Goal: Complete application form

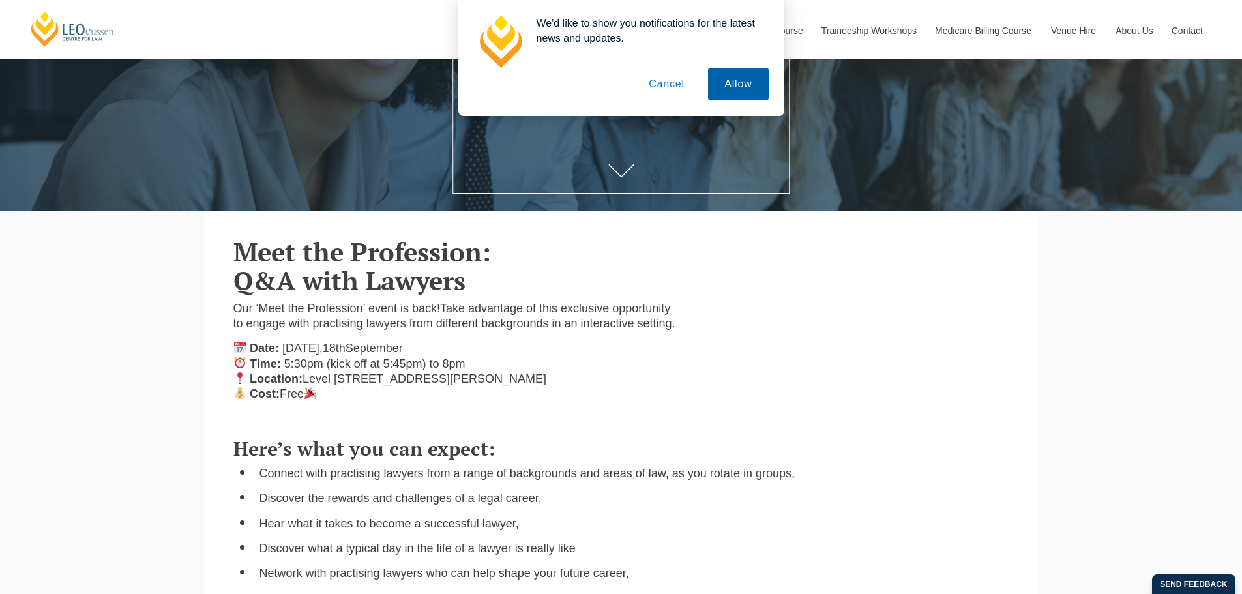
click at [739, 81] on button "Allow" at bounding box center [738, 84] width 60 height 33
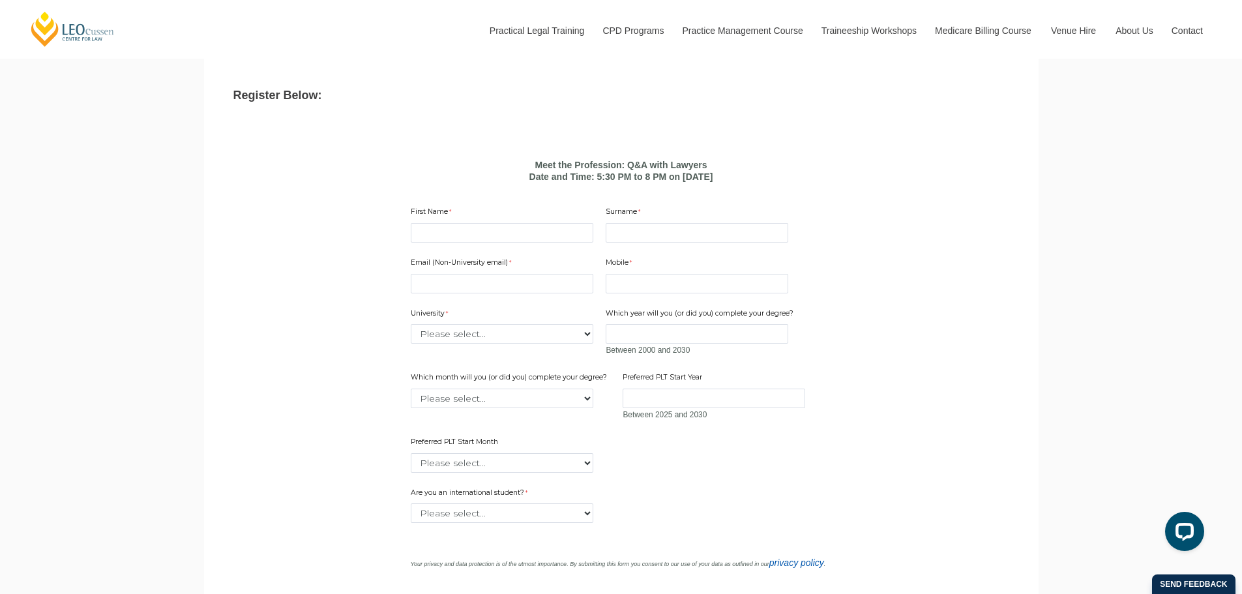
scroll to position [1043, 0]
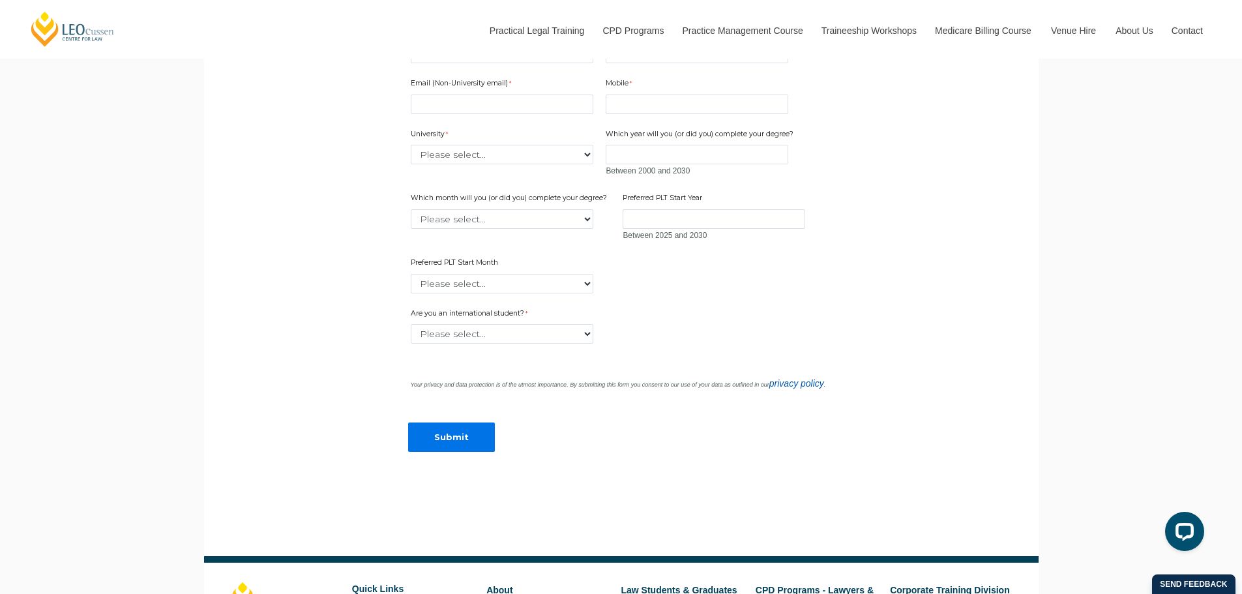
click at [461, 88] on div "Email (Non-University email) Mobile 10 characters left. University Please selec…" at bounding box center [621, 181] width 432 height 230
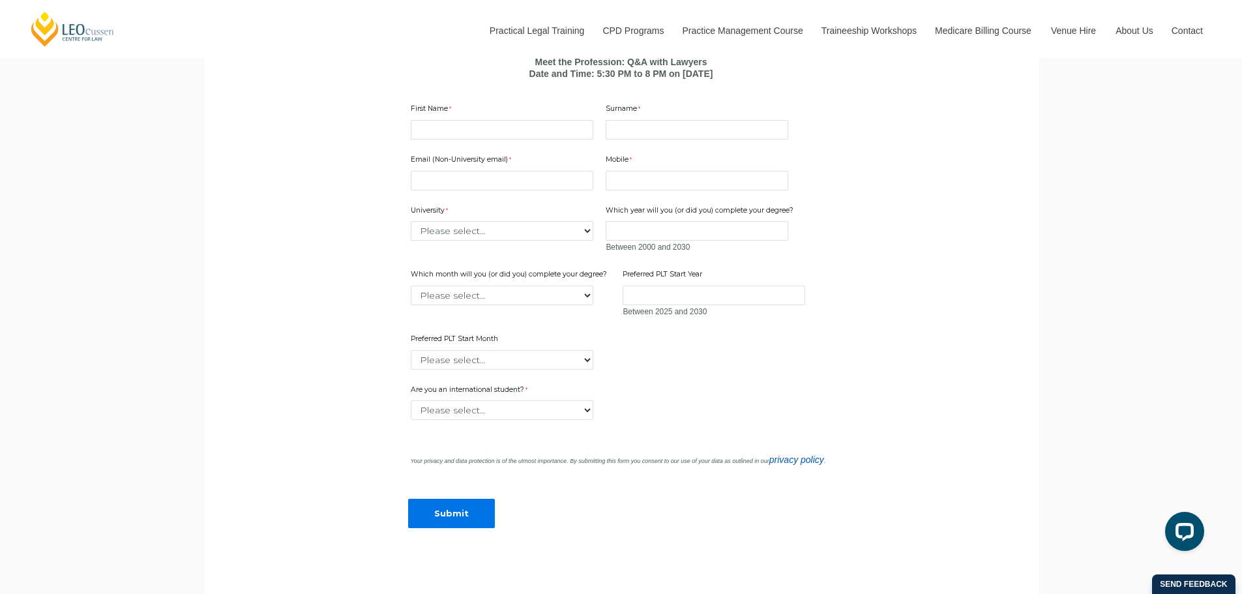
scroll to position [847, 0]
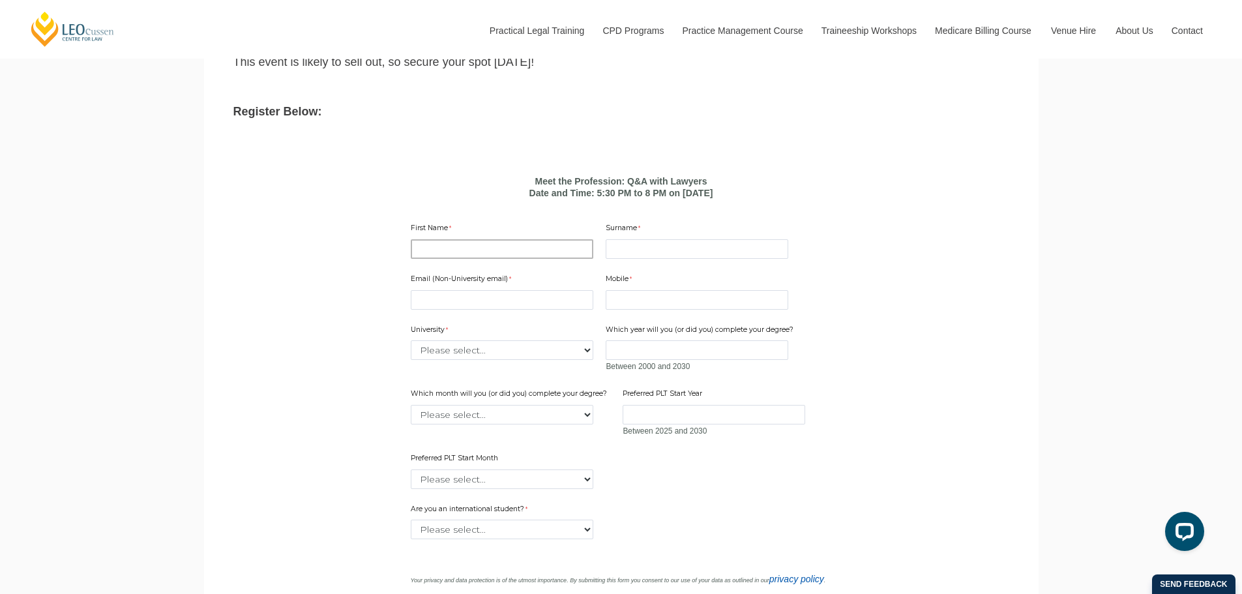
click at [458, 259] on input "First Name" at bounding box center [502, 249] width 183 height 20
type input "Bronte"
click at [679, 259] on input "Surname" at bounding box center [697, 249] width 183 height 20
type input "[PERSON_NAME]"
click at [531, 310] on input "Email (Non-University email)" at bounding box center [502, 300] width 183 height 20
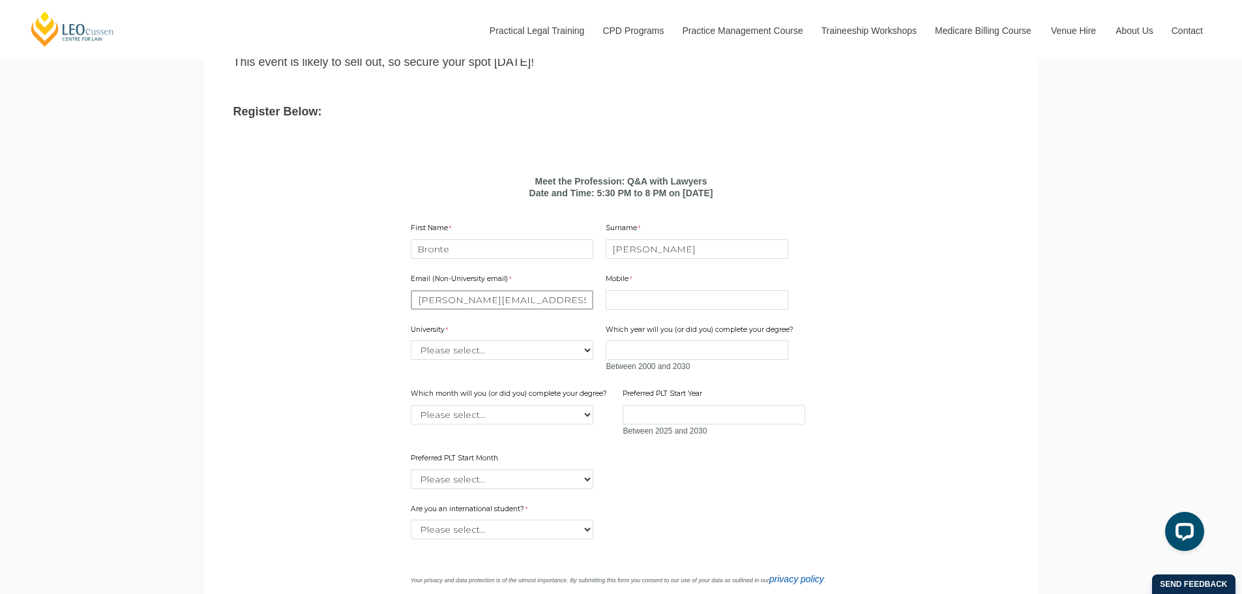
type input "[PERSON_NAME][EMAIL_ADDRESS][PERSON_NAME][DOMAIN_NAME]"
click at [739, 304] on div "Mobile 10 characters left." at bounding box center [696, 291] width 193 height 41
click at [744, 310] on input "Mobile" at bounding box center [697, 300] width 183 height 20
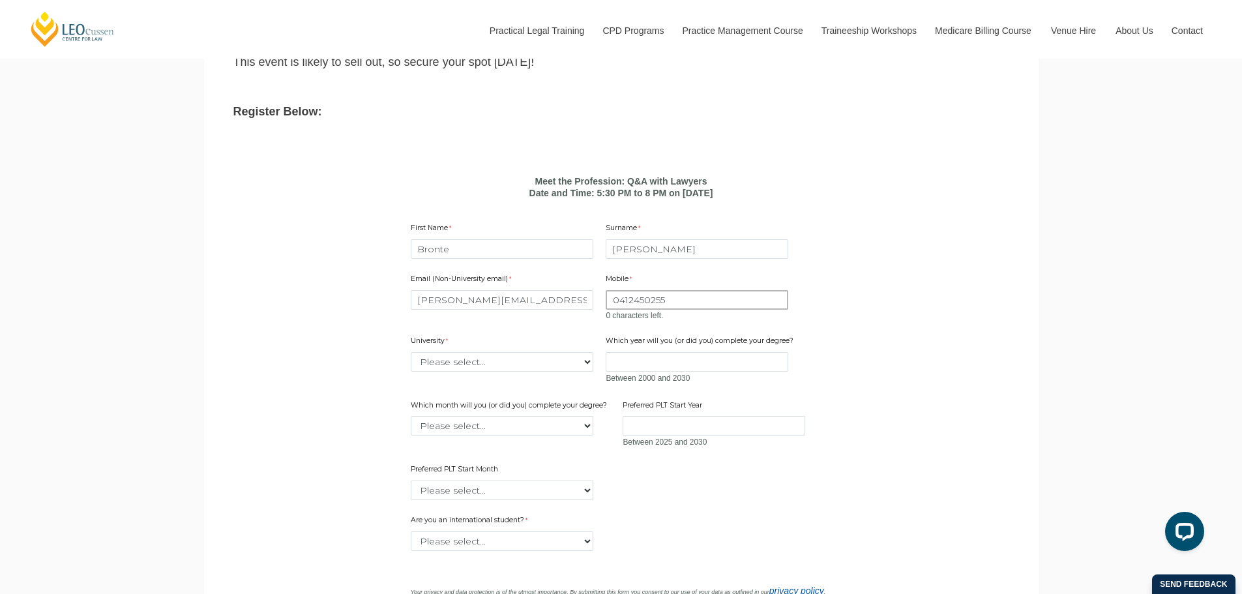
type input "0412450255"
click at [491, 374] on div "University Please select... [GEOGRAPHIC_DATA] [GEOGRAPHIC_DATA] [GEOGRAPHIC_DAT…" at bounding box center [501, 353] width 193 height 41
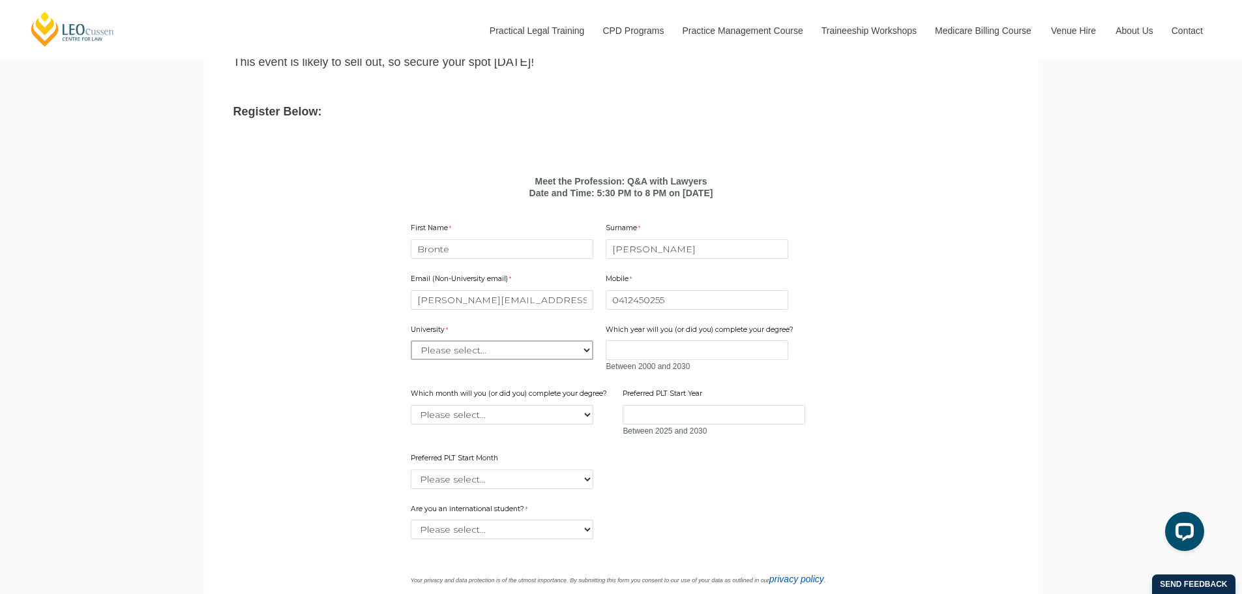
select select "tfa_2204"
click at [411, 359] on select "Please select... [GEOGRAPHIC_DATA] [GEOGRAPHIC_DATA] [GEOGRAPHIC_DATA] [GEOGRAP…" at bounding box center [502, 350] width 183 height 20
click at [654, 360] on input "Which year will you (or did you) complete your degree?" at bounding box center [697, 350] width 183 height 20
type input "2026"
click at [557, 424] on select "Please select... January February March April May June July August September Oc…" at bounding box center [502, 415] width 183 height 20
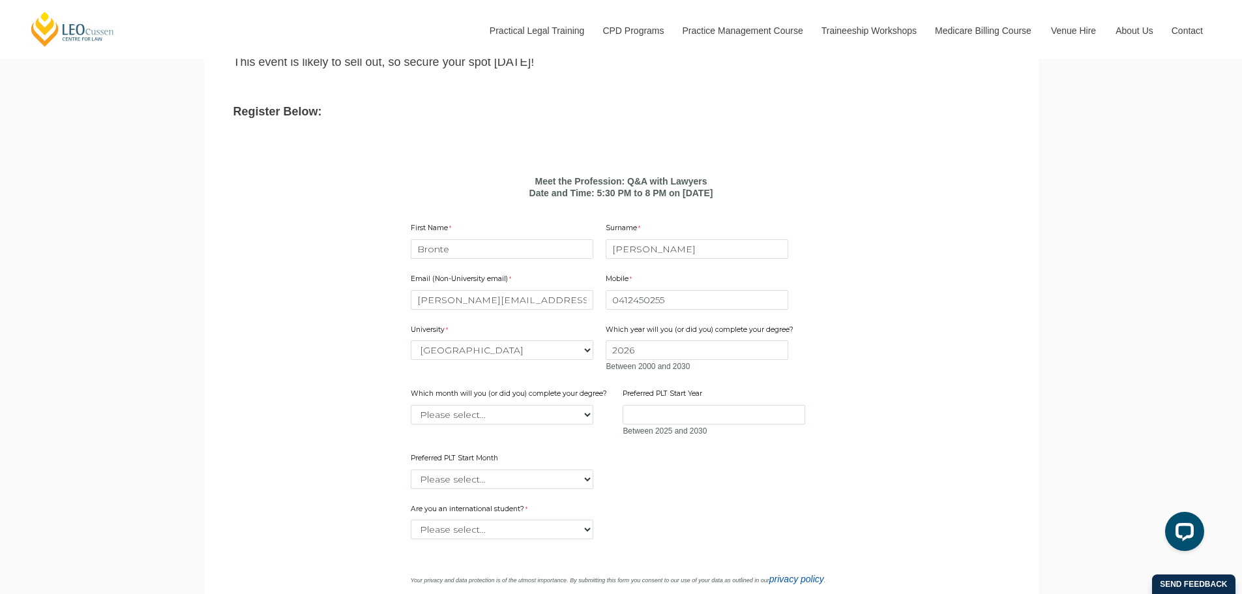
click at [604, 471] on div "Email (Non-University email) [PERSON_NAME][EMAIL_ADDRESS][PERSON_NAME][DOMAIN_N…" at bounding box center [621, 376] width 432 height 230
click at [538, 424] on select "Please select... January February March April May June July August September Oc…" at bounding box center [502, 415] width 183 height 20
select select "tfa_2223"
click at [411, 422] on select "Please select... January February March April May June July August September Oc…" at bounding box center [502, 415] width 183 height 20
click at [707, 424] on input "Preferred PLT Start Year" at bounding box center [713, 415] width 183 height 20
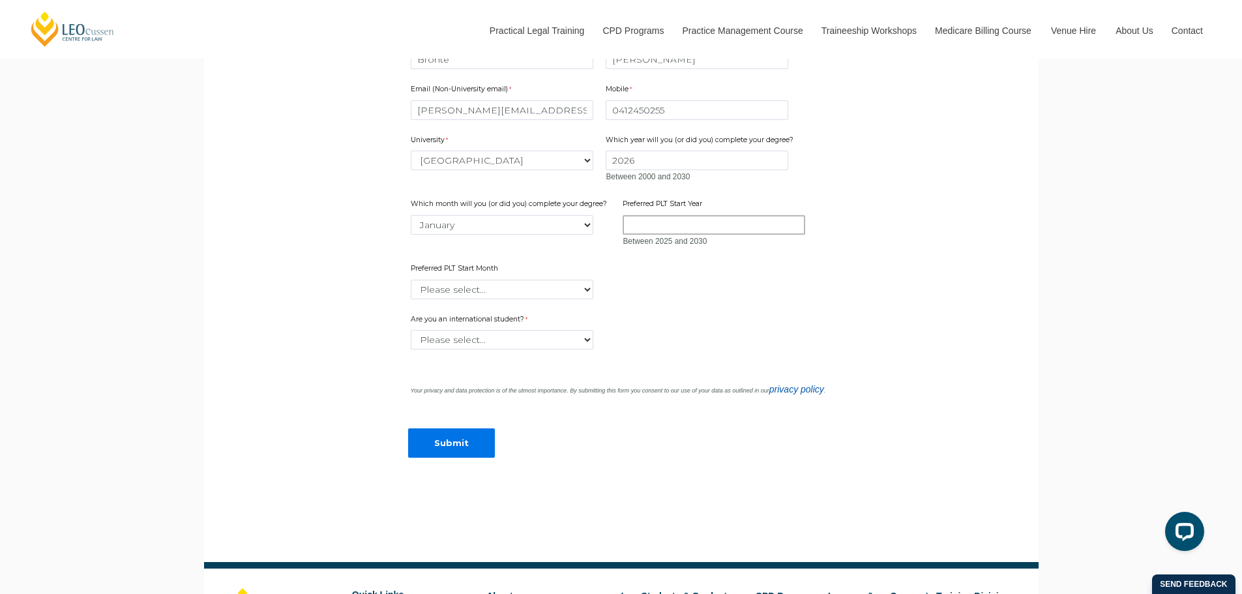
scroll to position [1043, 0]
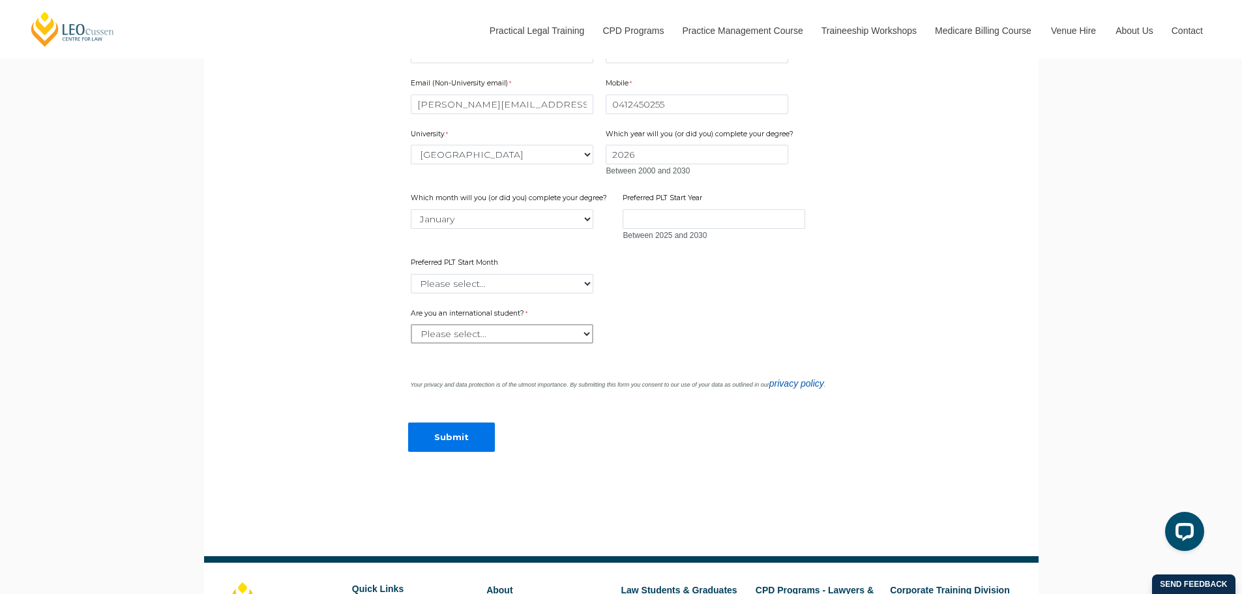
click at [471, 344] on select "Please select... Yes No" at bounding box center [502, 334] width 183 height 20
select select "tfa_60"
click at [411, 342] on select "Please select... Yes No" at bounding box center [502, 334] width 183 height 20
click at [462, 447] on input "Submit" at bounding box center [451, 436] width 87 height 29
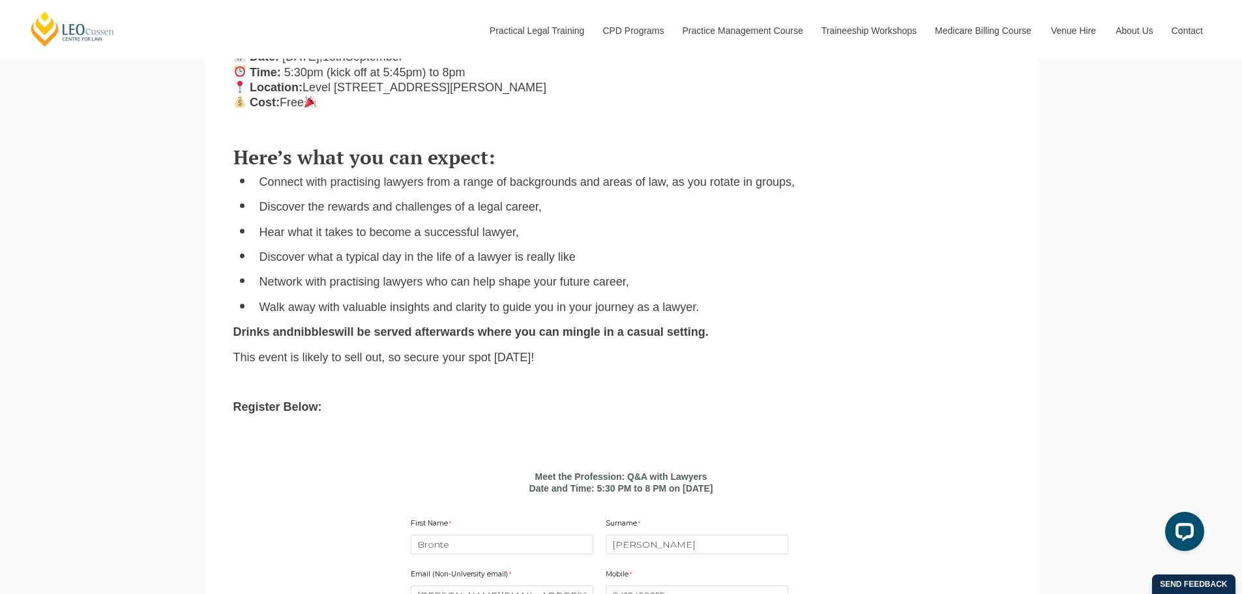
scroll to position [978, 0]
